Goal: Task Accomplishment & Management: Manage account settings

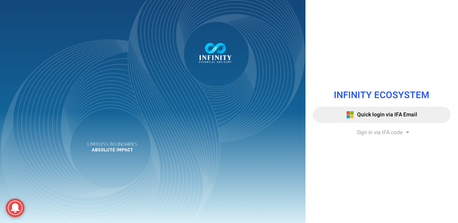
drag, startPoint x: 0, startPoint y: 0, endPoint x: 368, endPoint y: 131, distance: 390.3
click at [368, 131] on span "Sign in via IFA code" at bounding box center [380, 133] width 46 height 8
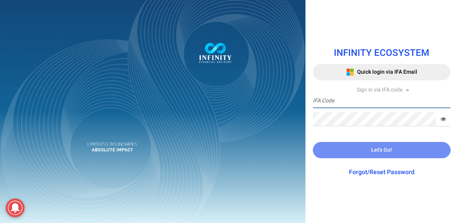
click at [367, 108] on input "text" at bounding box center [382, 101] width 138 height 14
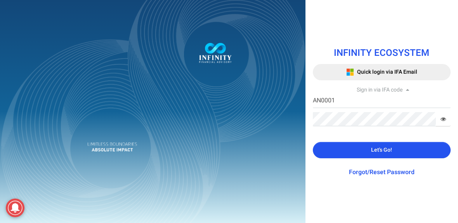
click at [369, 104] on input "AN0001" at bounding box center [382, 101] width 138 height 14
click at [334, 105] on input "ADMIN" at bounding box center [382, 101] width 138 height 14
type input "IFA0822"
click at [343, 153] on button "Let's Go!" at bounding box center [382, 150] width 138 height 16
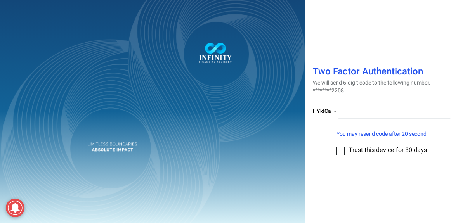
click at [415, 101] on div "HYkICa -" at bounding box center [382, 115] width 138 height 32
click at [395, 115] on input "number" at bounding box center [394, 111] width 113 height 14
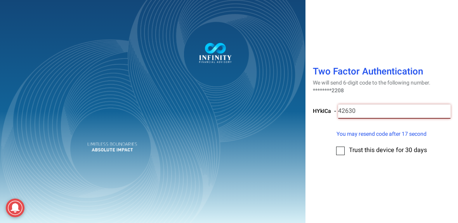
type input "426309"
